Goal: Task Accomplishment & Management: Use online tool/utility

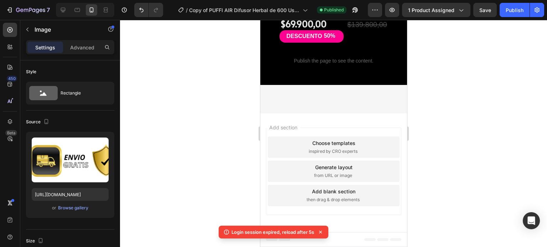
scroll to position [2438, 0]
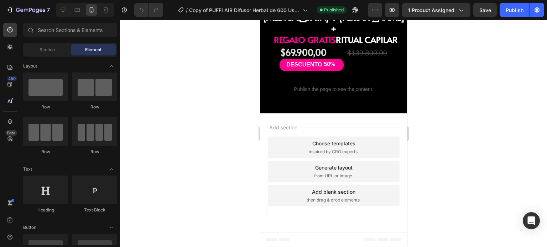
scroll to position [2425, 0]
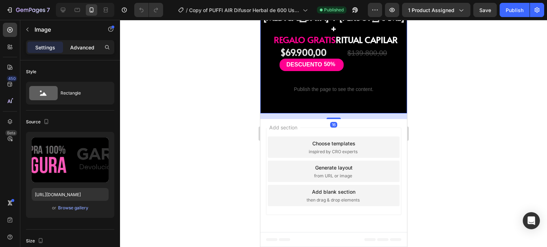
click at [75, 42] on div "Advanced" at bounding box center [82, 47] width 36 height 11
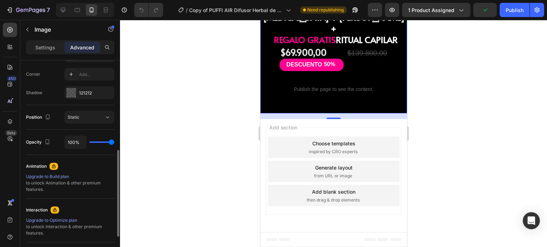
scroll to position [215, 0]
type input "100%"
drag, startPoint x: 109, startPoint y: 141, endPoint x: 124, endPoint y: 143, distance: 15.1
click at [114, 143] on input "range" at bounding box center [101, 142] width 25 height 1
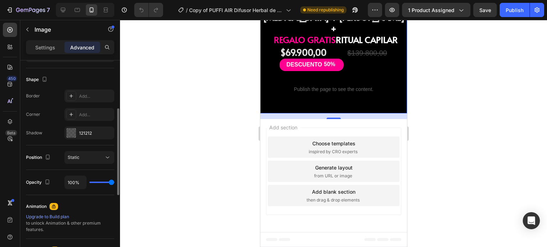
scroll to position [156, 0]
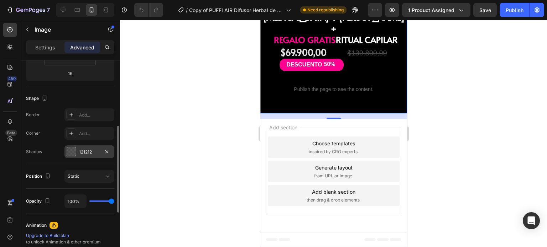
click at [91, 151] on div "121212" at bounding box center [89, 152] width 21 height 6
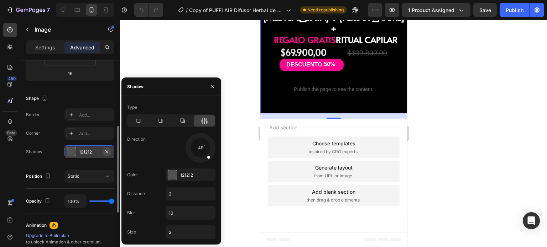
click at [105, 152] on icon "button" at bounding box center [107, 152] width 6 height 6
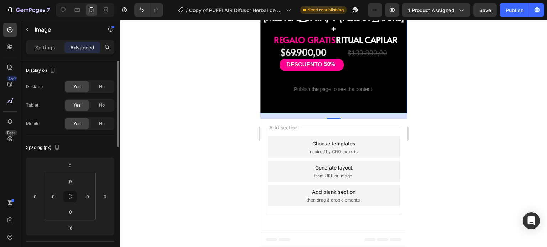
scroll to position [0, 0]
click at [56, 48] on div "Settings" at bounding box center [45, 47] width 36 height 11
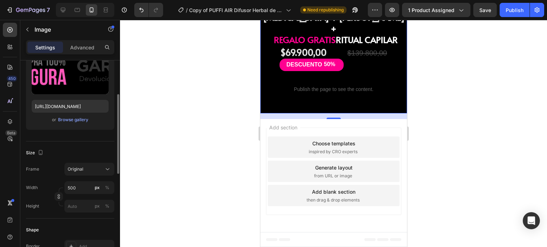
scroll to position [89, 0]
click at [84, 107] on input "[URL][DOMAIN_NAME]" at bounding box center [70, 106] width 77 height 13
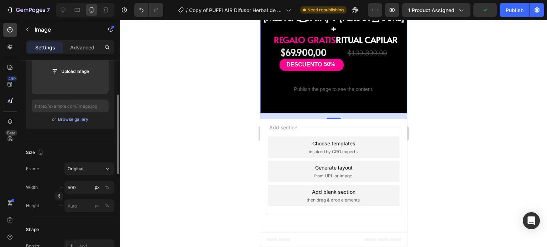
click at [84, 146] on div "Size Frame Original Width 500 px % Height px %" at bounding box center [70, 179] width 88 height 77
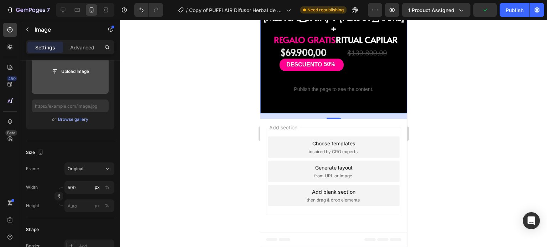
click at [79, 72] on input "file" at bounding box center [70, 71] width 49 height 12
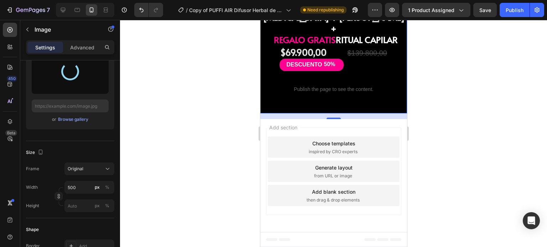
type input "[URL][DOMAIN_NAME]"
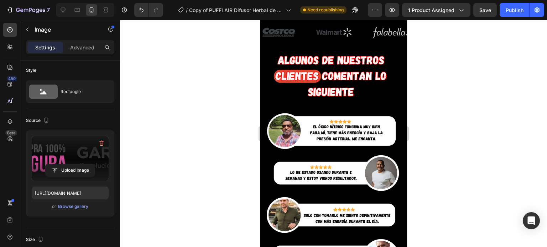
scroll to position [759, 0]
